Goal: Task Accomplishment & Management: Manage account settings

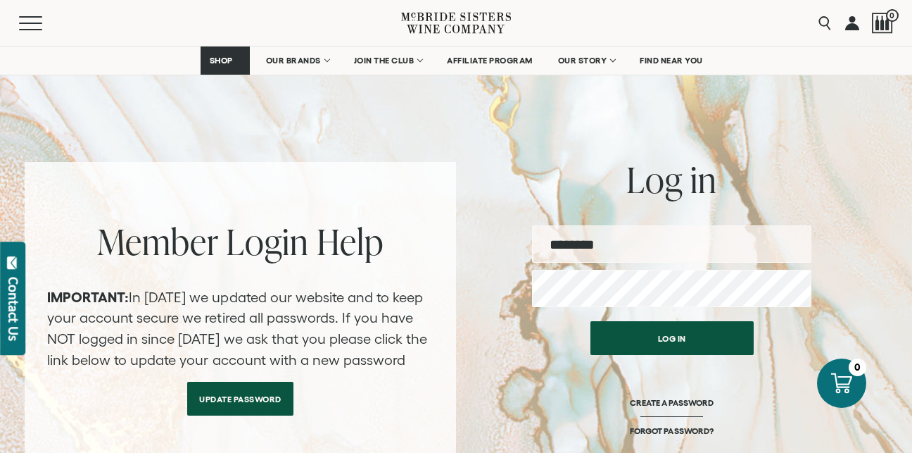
scroll to position [93, 0]
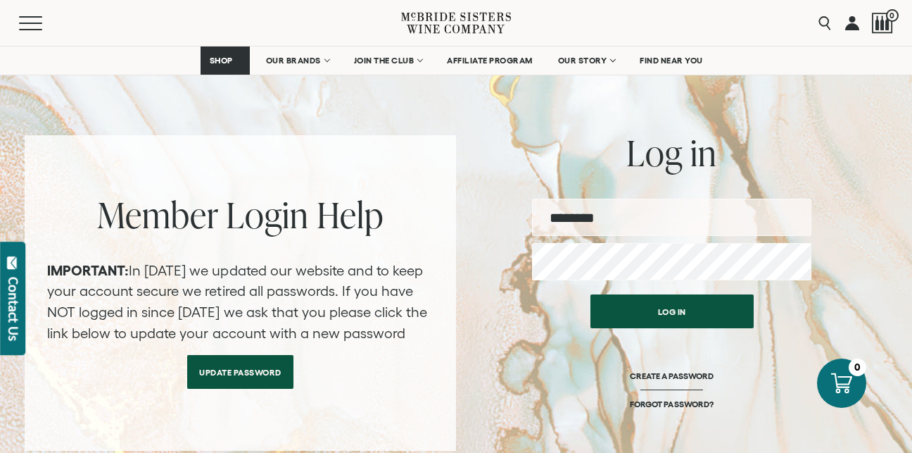
click at [601, 217] on input "email" at bounding box center [671, 217] width 279 height 37
click at [608, 220] on input "email" at bounding box center [671, 217] width 279 height 37
click at [818, 363] on div at bounding box center [842, 383] width 54 height 54
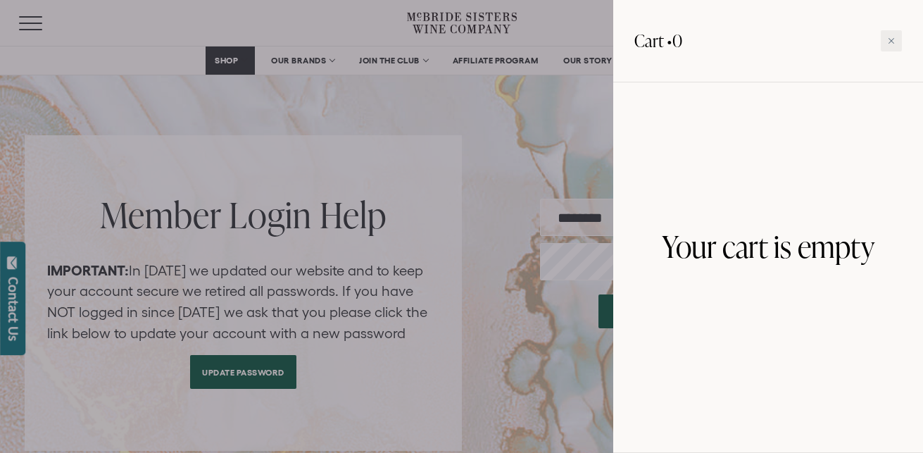
click at [912, 50] on div "Cart • 0" at bounding box center [768, 41] width 310 height 82
click at [901, 34] on div at bounding box center [891, 40] width 21 height 21
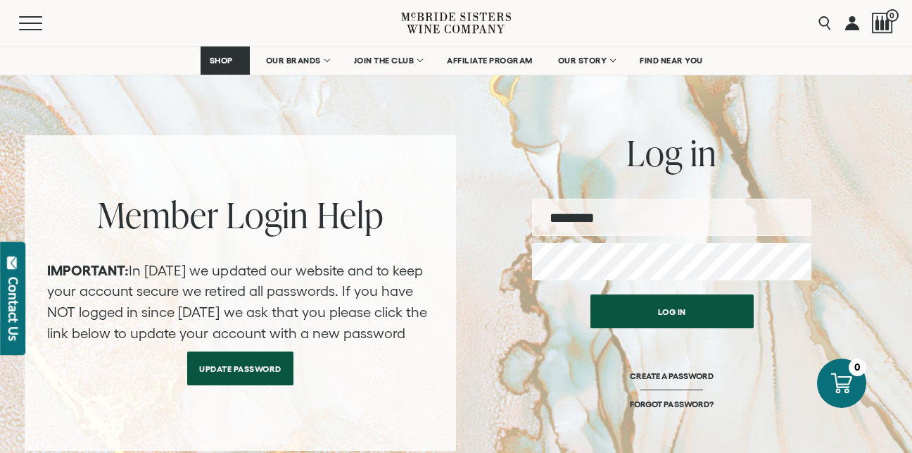
click at [215, 384] on link "Update Password" at bounding box center [240, 368] width 106 height 34
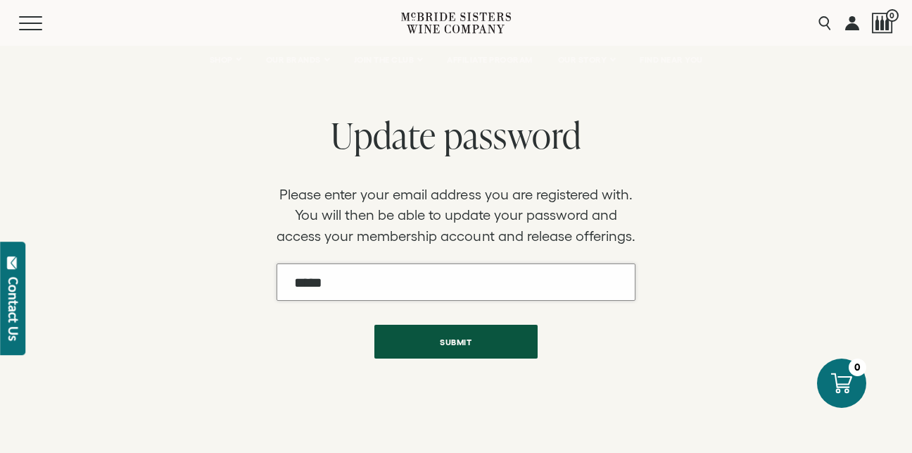
click at [460, 282] on input "Email" at bounding box center [457, 281] width 360 height 37
type input "**********"
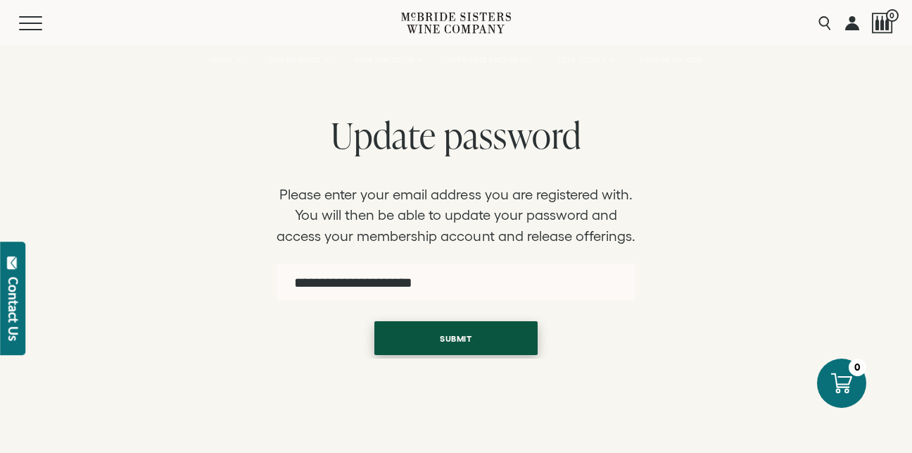
click at [460, 346] on button "Submit" at bounding box center [456, 338] width 163 height 34
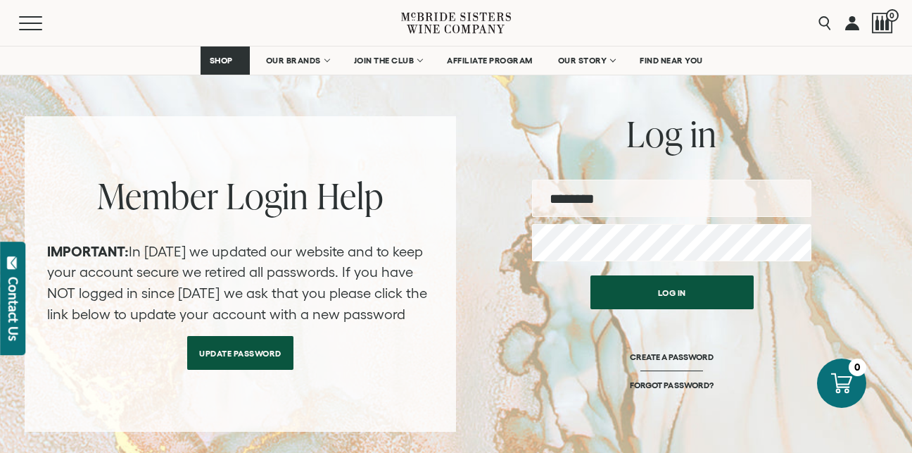
scroll to position [115, 0]
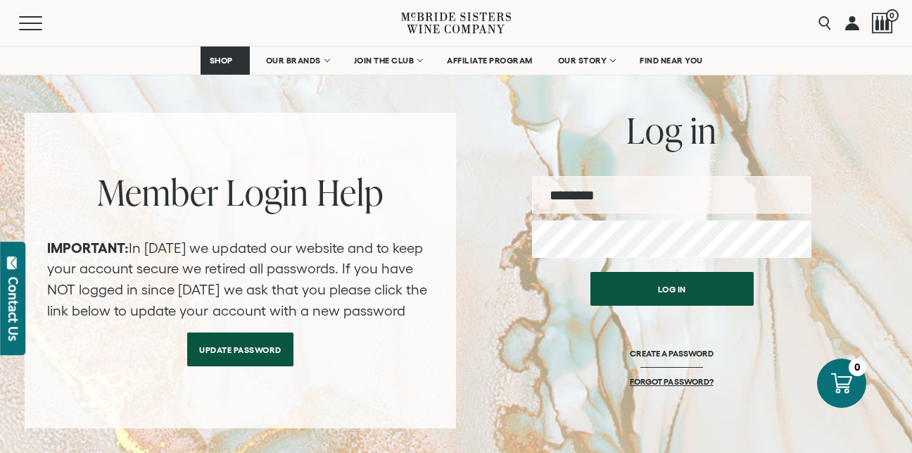
click at [675, 384] on link "FORGOT PASSWORD?" at bounding box center [671, 381] width 83 height 11
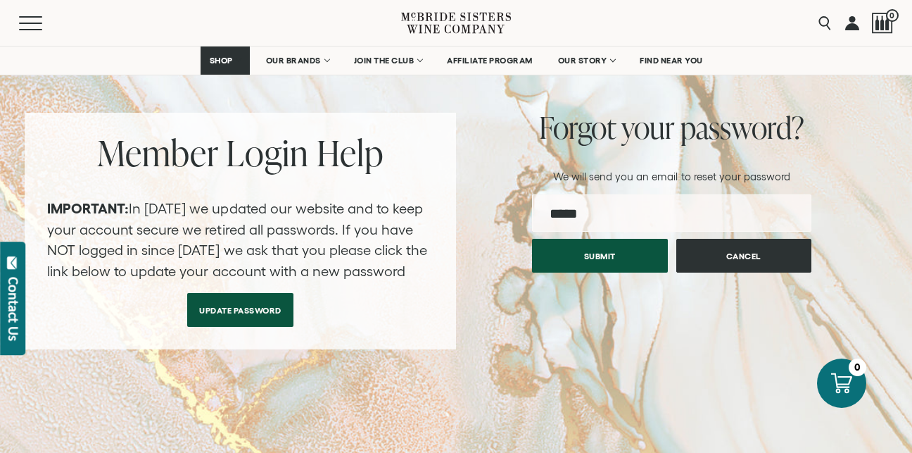
click at [636, 213] on input "email" at bounding box center [671, 212] width 279 height 37
click at [605, 218] on input "email" at bounding box center [671, 212] width 279 height 37
type input "**********"
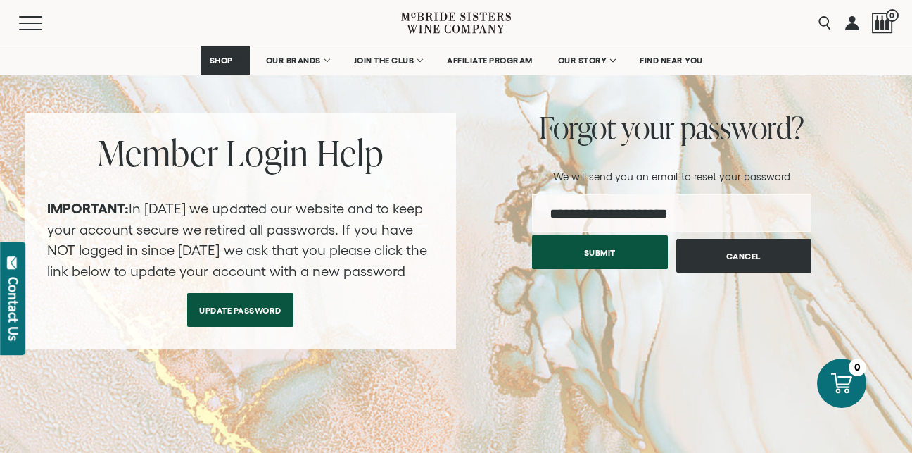
click at [616, 265] on button "Submit" at bounding box center [600, 252] width 136 height 34
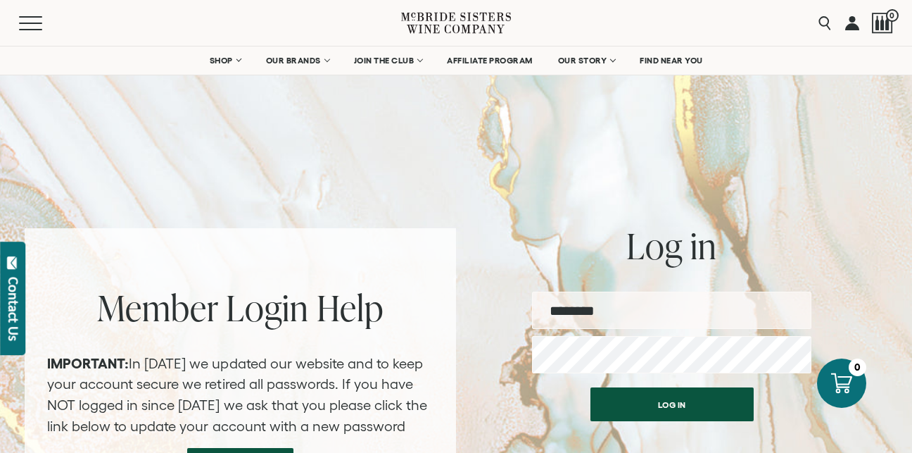
click at [689, 310] on input "email" at bounding box center [671, 309] width 279 height 37
click at [636, 313] on input "email" at bounding box center [671, 309] width 279 height 37
type input "**********"
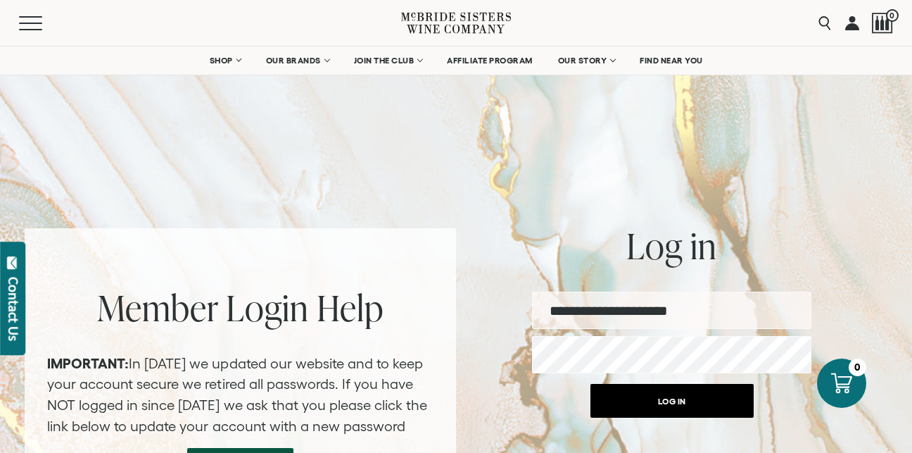
click at [679, 405] on button "Log in" at bounding box center [672, 401] width 163 height 34
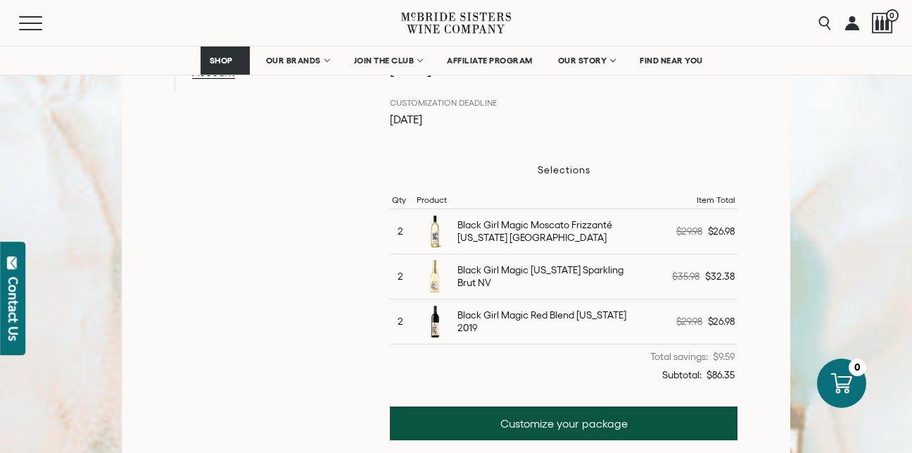
scroll to position [367, 0]
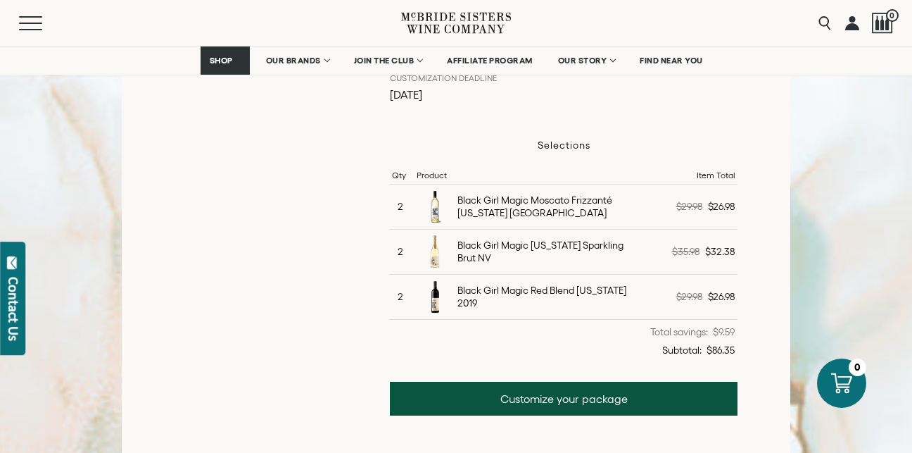
scroll to position [396, 0]
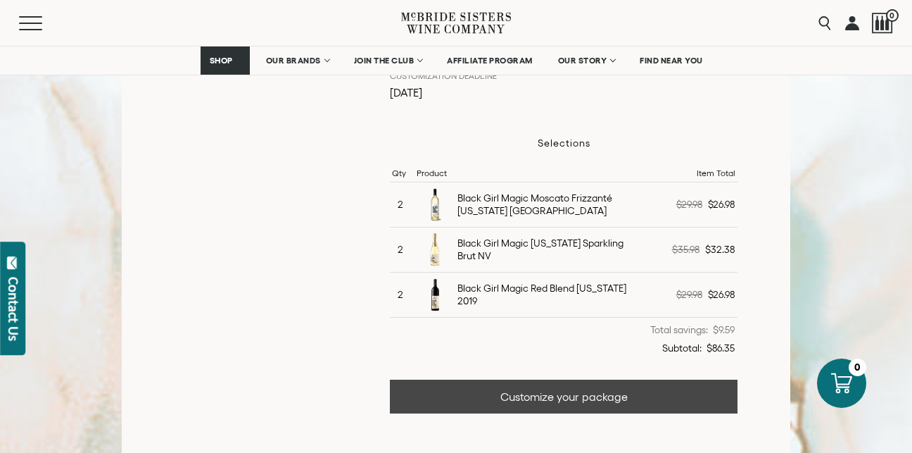
click at [686, 403] on link "Customize your package" at bounding box center [564, 396] width 348 height 34
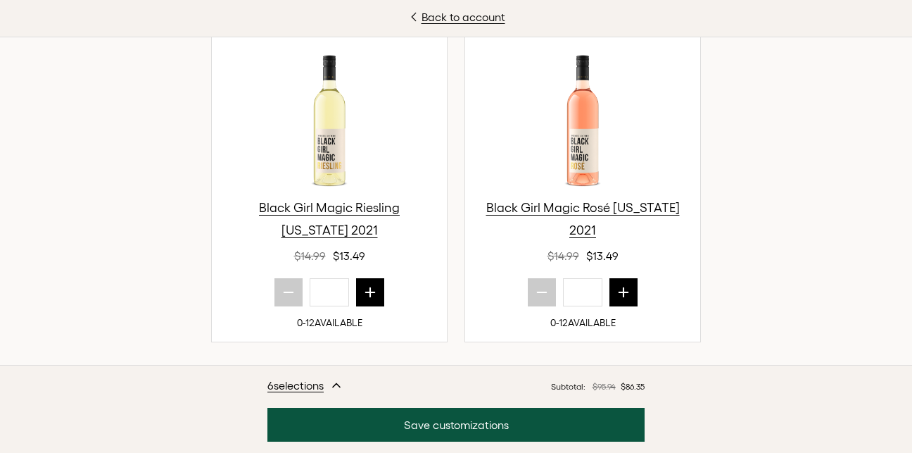
scroll to position [703, 0]
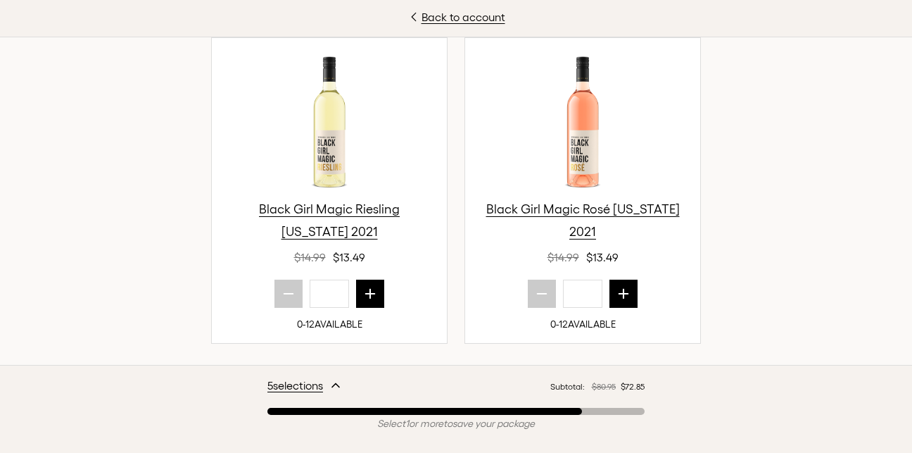
type input "*"
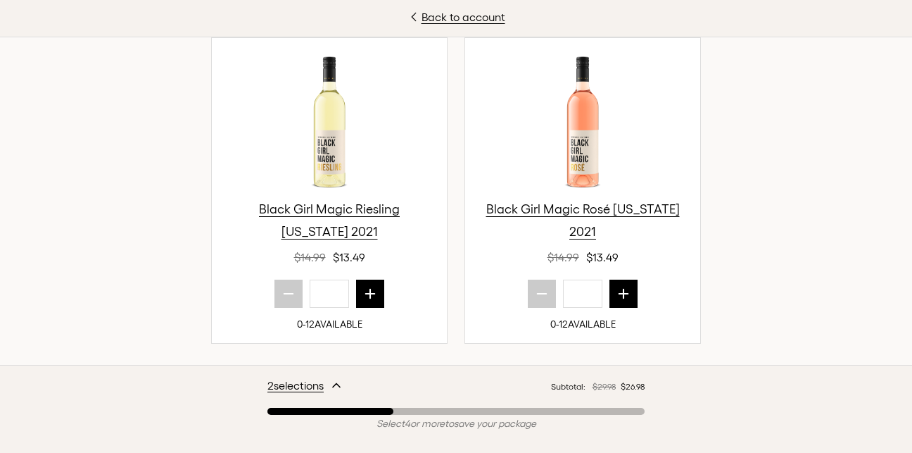
type input "*"
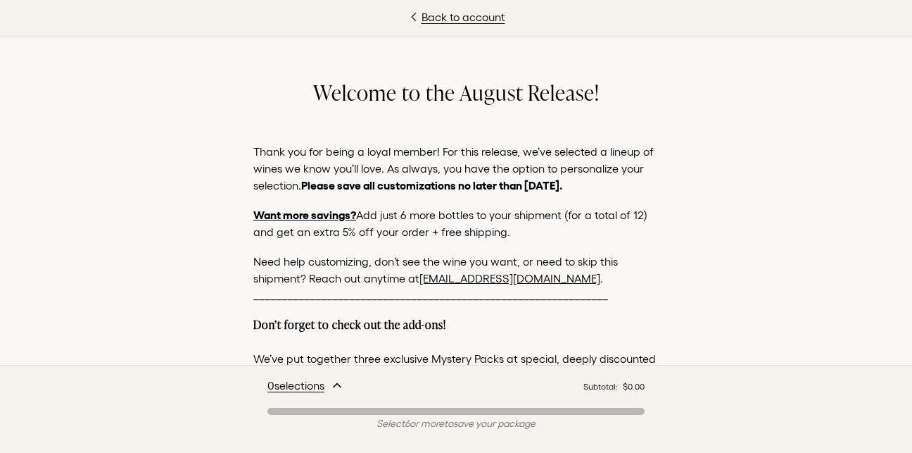
scroll to position [436, 0]
click at [517, 277] on link "[EMAIL_ADDRESS][DOMAIN_NAME]" at bounding box center [510, 278] width 181 height 13
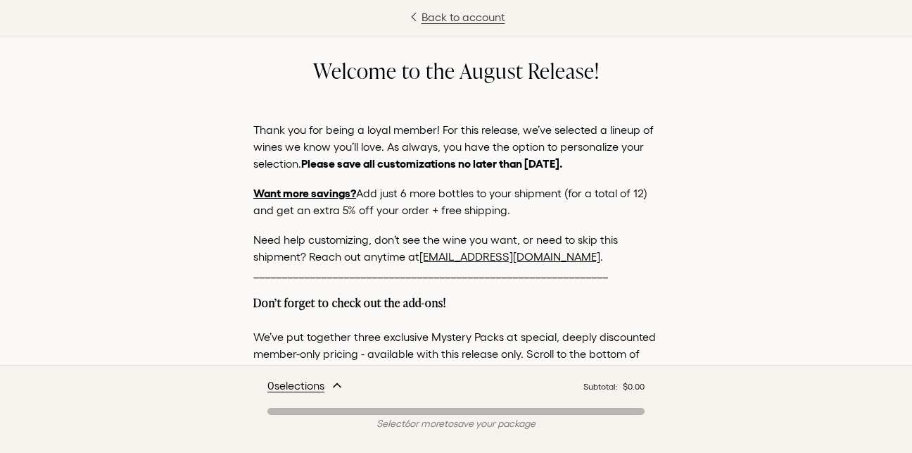
scroll to position [0, 0]
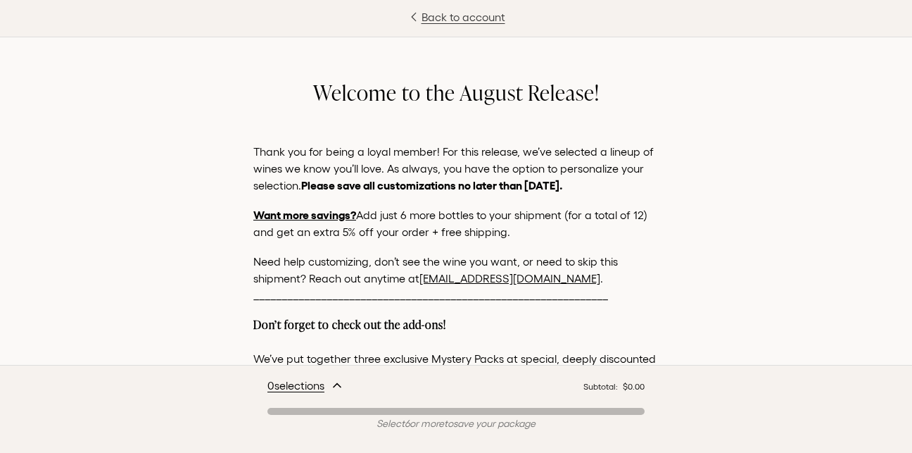
click at [446, 25] on link "Back to account" at bounding box center [456, 16] width 912 height 17
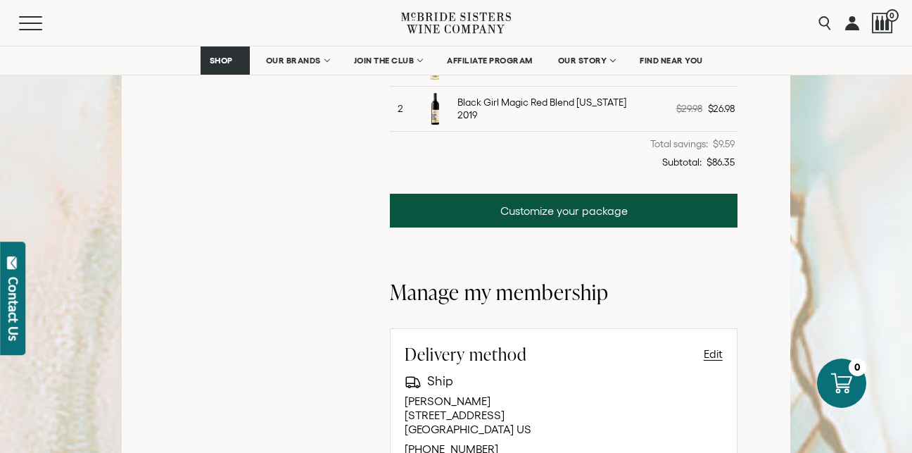
scroll to position [577, 0]
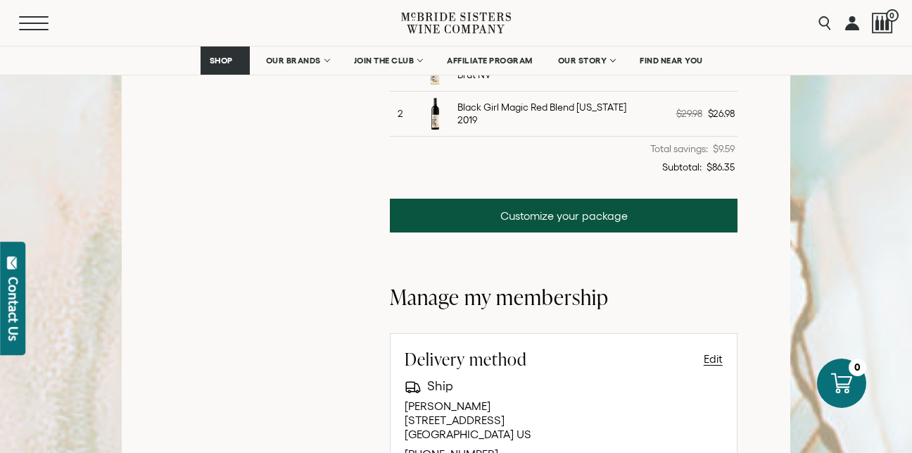
click at [31, 17] on span "Mobile Menu Trigger" at bounding box center [34, 16] width 30 height 1
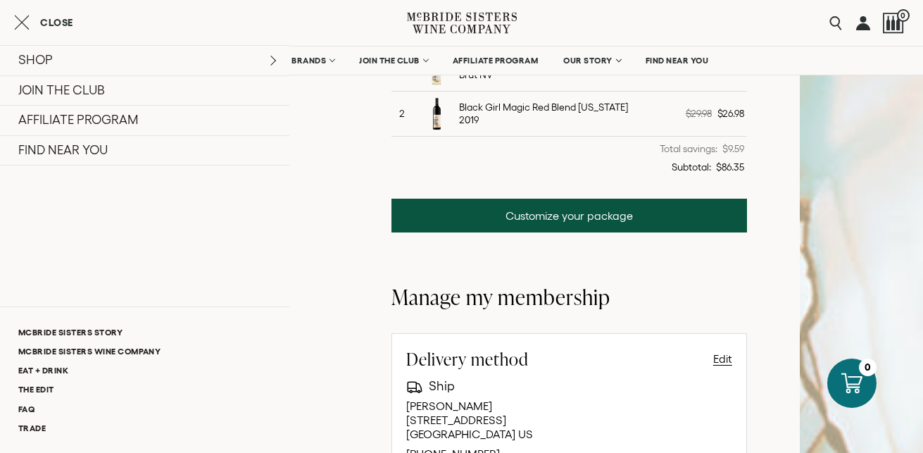
click at [62, 15] on button "Close" at bounding box center [43, 22] width 59 height 17
